Goal: Navigation & Orientation: Find specific page/section

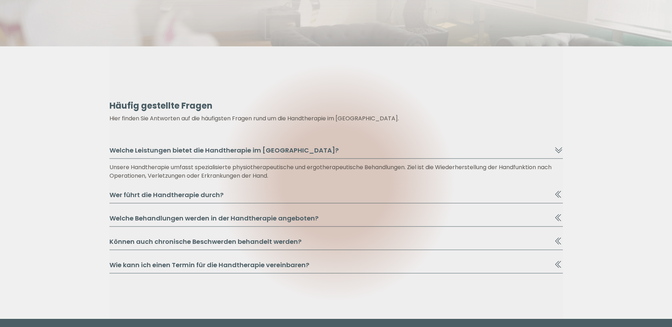
scroll to position [3402, 0]
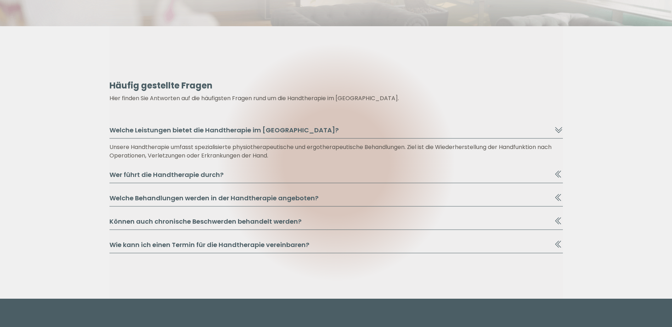
click at [561, 198] on icon at bounding box center [559, 197] width 9 height 9
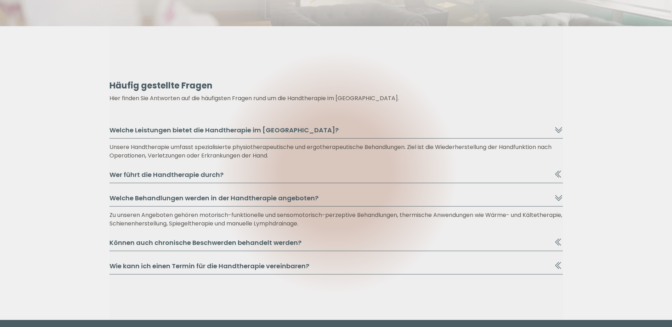
click at [560, 241] on icon at bounding box center [559, 242] width 4 height 7
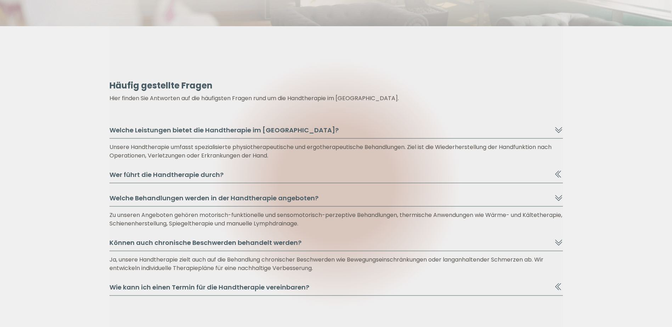
click at [557, 173] on icon at bounding box center [557, 174] width 4 height 7
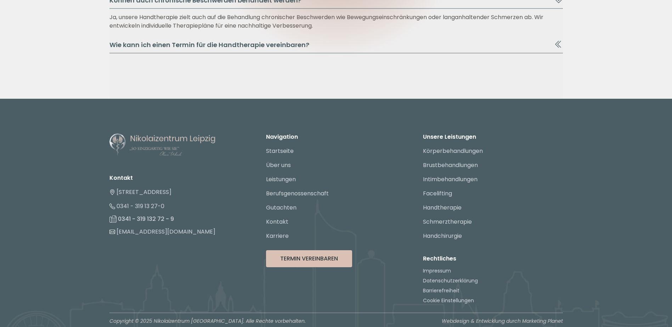
scroll to position [3671, 0]
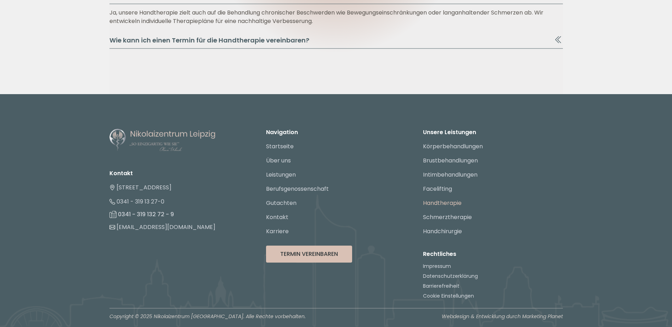
click at [451, 203] on link "Handtherapie" at bounding box center [442, 203] width 39 height 8
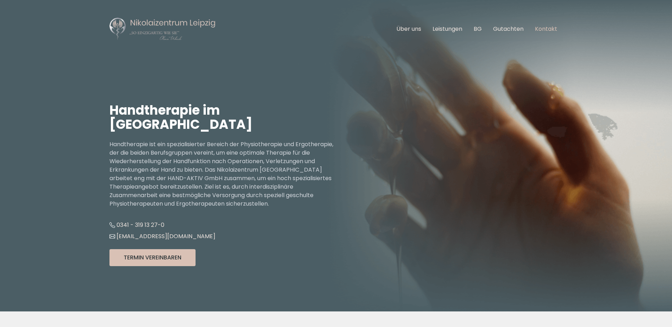
click at [542, 28] on link "Kontakt" at bounding box center [546, 29] width 22 height 8
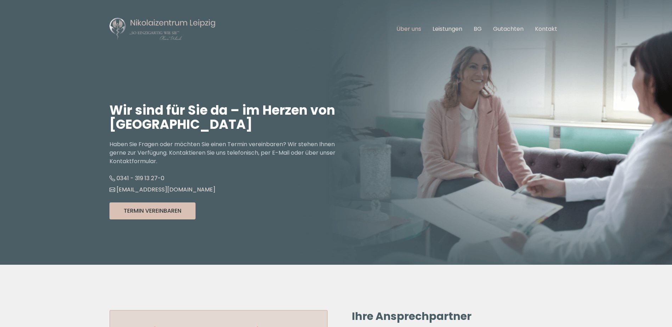
click at [400, 27] on link "Über uns" at bounding box center [409, 29] width 25 height 8
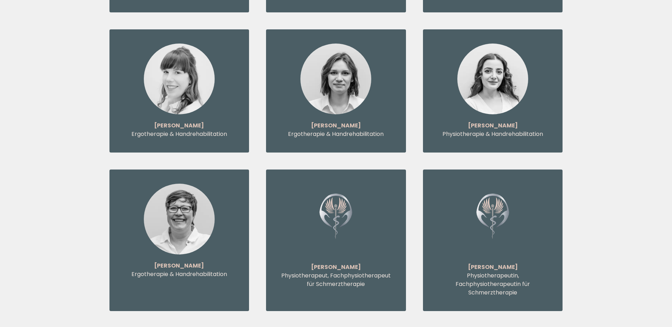
scroll to position [2800, 0]
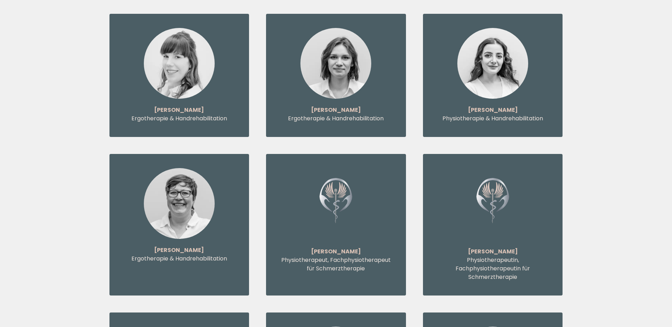
click at [167, 183] on img at bounding box center [179, 203] width 71 height 71
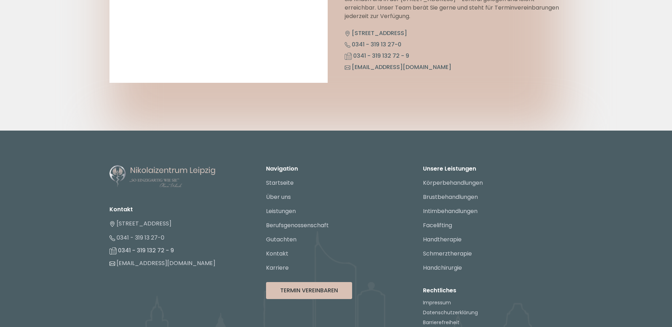
scroll to position [3656, 0]
